Goal: Information Seeking & Learning: Learn about a topic

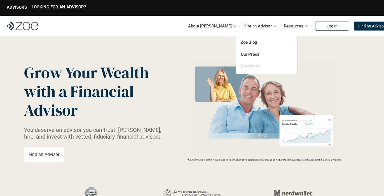
click at [252, 65] on link "Newsletter" at bounding box center [251, 66] width 20 height 5
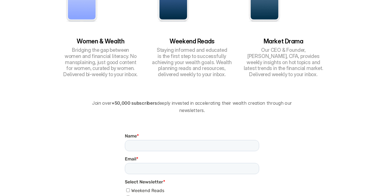
scroll to position [212, 0]
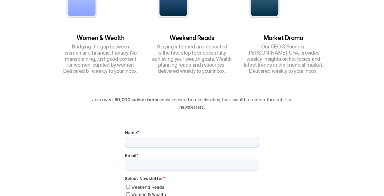
click at [135, 140] on input "Name *" at bounding box center [192, 142] width 134 height 11
type input "******"
type input "**********"
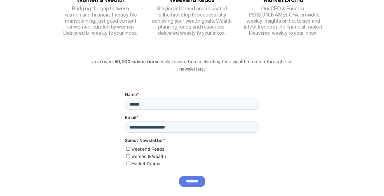
scroll to position [253, 0]
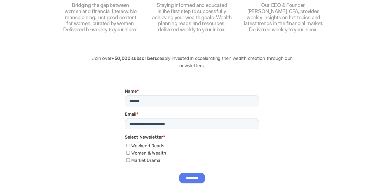
click at [193, 177] on input "*********" at bounding box center [192, 178] width 26 height 11
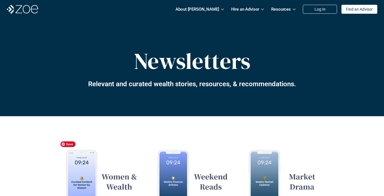
scroll to position [0, 0]
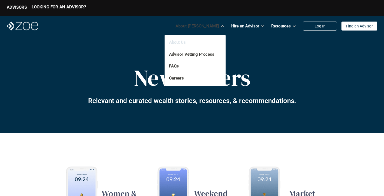
click at [182, 42] on link "About Us" at bounding box center [177, 42] width 17 height 5
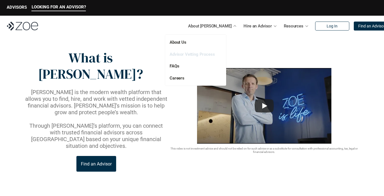
click at [189, 54] on link "Advisor Vetting Process" at bounding box center [192, 54] width 45 height 5
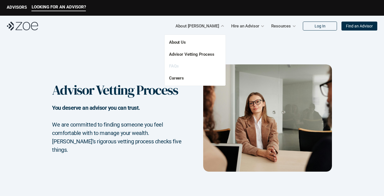
click at [175, 67] on link "FAQs" at bounding box center [174, 66] width 10 height 5
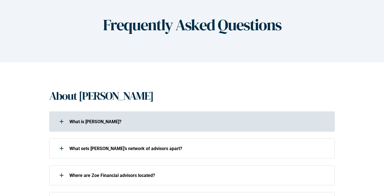
scroll to position [50, 0]
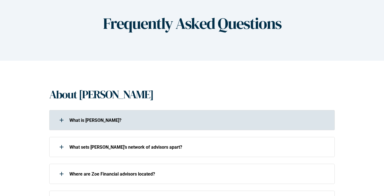
click at [90, 127] on div "What is [PERSON_NAME]?" at bounding box center [191, 120] width 285 height 20
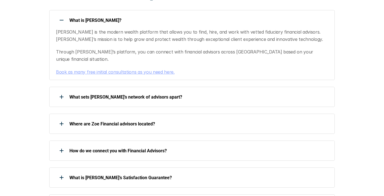
scroll to position [151, 0]
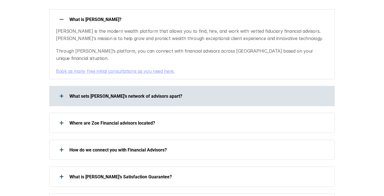
click at [94, 93] on p "What sets [PERSON_NAME]’s network of advisors apart?" at bounding box center [198, 95] width 258 height 5
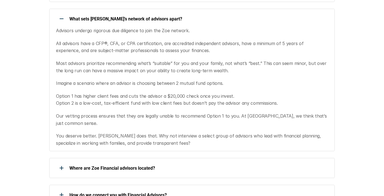
scroll to position [233, 0]
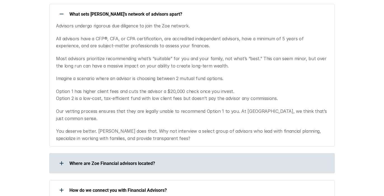
click at [99, 161] on p "Where are Zoe Financial advisors located?" at bounding box center [198, 163] width 258 height 5
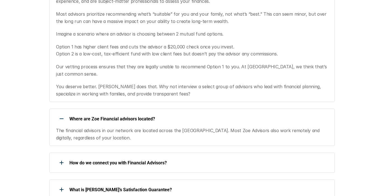
scroll to position [282, 0]
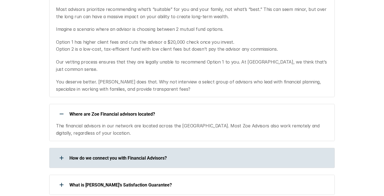
click at [103, 155] on p "How do we connect you with Financial Advisors?" at bounding box center [198, 157] width 258 height 5
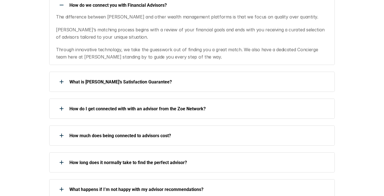
scroll to position [436, 0]
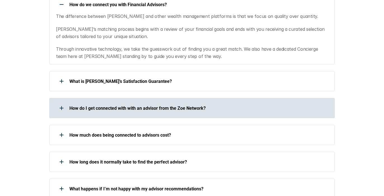
click at [125, 105] on p "How do I get connected with with an advisor from the Zoe Network?" at bounding box center [198, 107] width 258 height 5
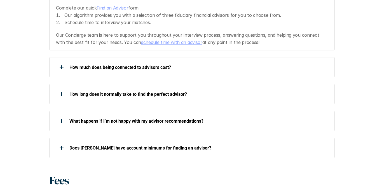
scroll to position [549, 0]
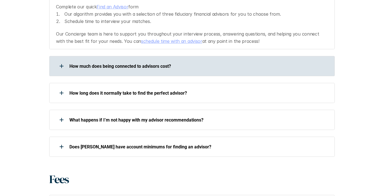
click at [102, 64] on p "How much does being connected to advisors cost?" at bounding box center [198, 66] width 258 height 5
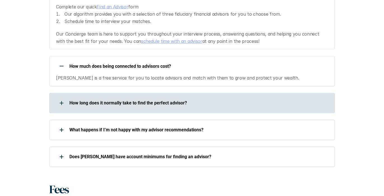
click at [95, 100] on p "How long does it normally take to find the perfect advisor?" at bounding box center [198, 102] width 258 height 5
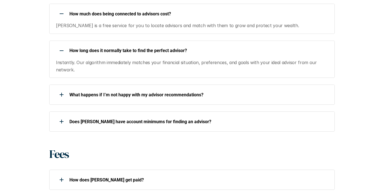
scroll to position [602, 0]
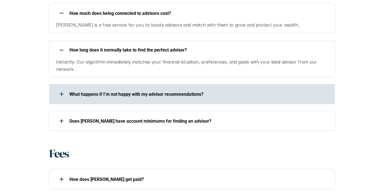
click at [138, 92] on p "What happens if I’m not happy with my advisor recommendations?" at bounding box center [198, 94] width 258 height 5
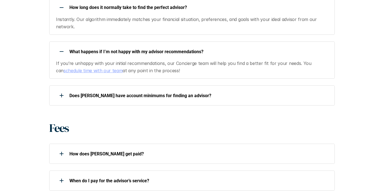
scroll to position [644, 0]
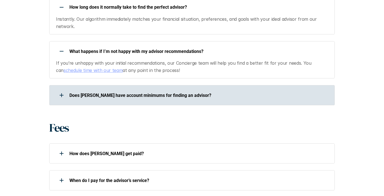
click at [97, 93] on p "Does [PERSON_NAME] have account minimums for finding an advisor?" at bounding box center [198, 95] width 258 height 5
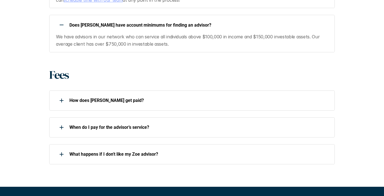
scroll to position [718, 0]
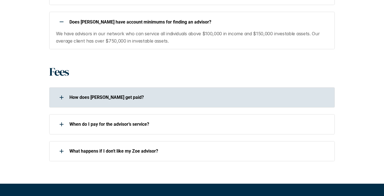
click at [111, 95] on p "How does [PERSON_NAME] get paid?" at bounding box center [198, 97] width 258 height 5
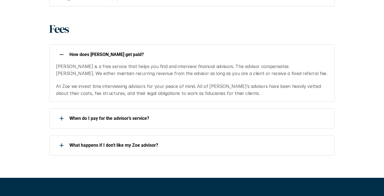
scroll to position [766, 0]
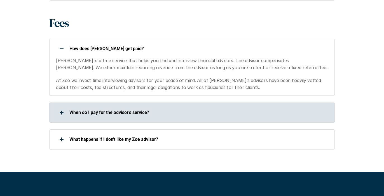
click at [95, 110] on p "When do I pay for the advisor’s service?" at bounding box center [198, 112] width 258 height 5
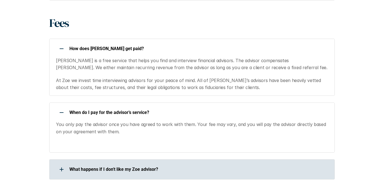
click at [91, 167] on p "What happens if I don't like my Zoe advisor?" at bounding box center [198, 169] width 258 height 5
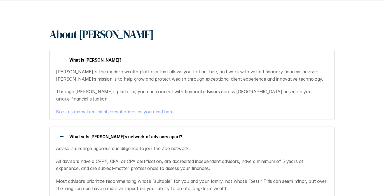
scroll to position [0, 0]
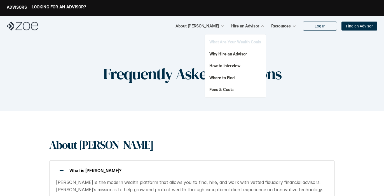
click at [231, 41] on link "What Are Your Wealth Goals" at bounding box center [235, 41] width 52 height 5
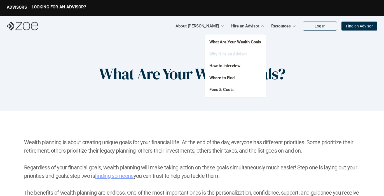
click at [233, 55] on link "Why Hire an Advisor" at bounding box center [228, 53] width 38 height 5
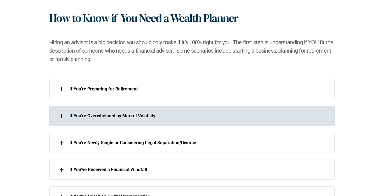
scroll to position [236, 0]
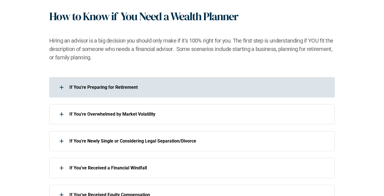
click at [112, 87] on p "If You're Preparing for Retirement" at bounding box center [198, 87] width 258 height 5
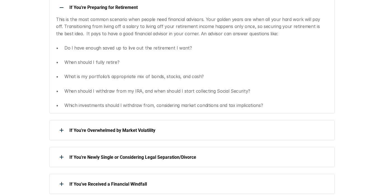
scroll to position [316, 0]
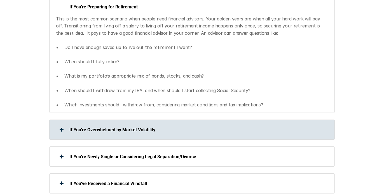
click at [104, 128] on p "If You're Overwhelmed by Market Volatility" at bounding box center [198, 129] width 258 height 5
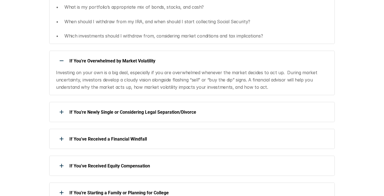
scroll to position [386, 0]
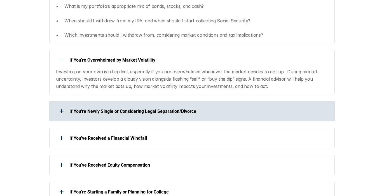
click at [119, 110] on p "If You're Newly Single or Considering Legal Separation/Divorce" at bounding box center [198, 111] width 258 height 5
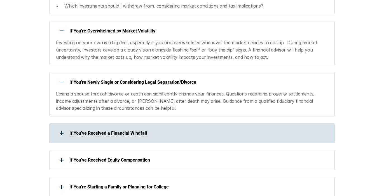
scroll to position [422, 0]
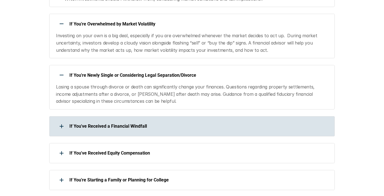
click at [102, 134] on div "If You've Received a Financial Windfall" at bounding box center [191, 126] width 285 height 20
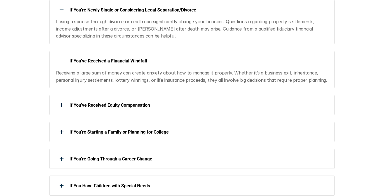
scroll to position [494, 0]
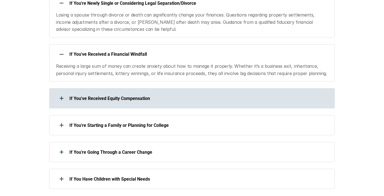
click at [107, 97] on p "If You've Received Equity Compensation" at bounding box center [198, 98] width 258 height 5
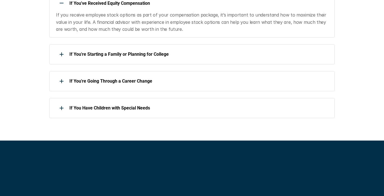
scroll to position [597, 0]
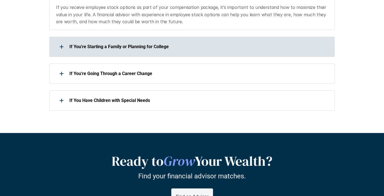
click at [105, 48] on p "If You're Starting a Family or Planning for College" at bounding box center [198, 46] width 258 height 5
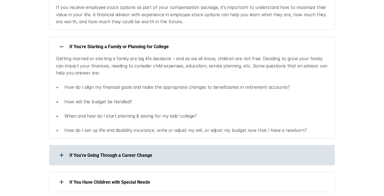
click at [88, 157] on p "If You're Going Through a Career Change" at bounding box center [198, 155] width 258 height 5
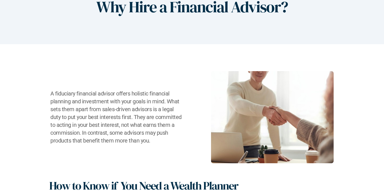
scroll to position [0, 0]
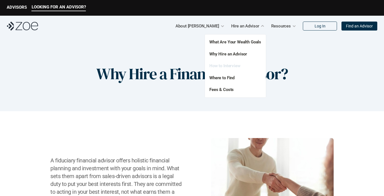
click at [232, 68] on link "How to Interview" at bounding box center [224, 65] width 31 height 5
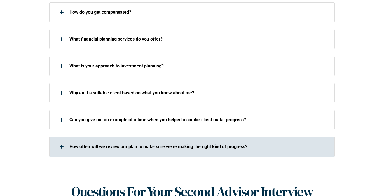
scroll to position [309, 0]
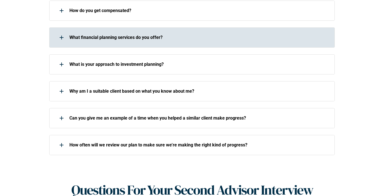
click at [179, 35] on p "What financial planning services do you offer?" at bounding box center [198, 37] width 258 height 5
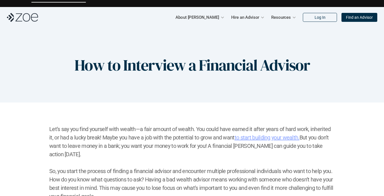
scroll to position [0, 0]
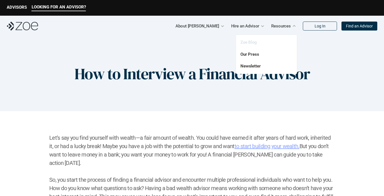
click at [252, 42] on link "Zoe Blog" at bounding box center [248, 42] width 17 height 5
